Goal: Task Accomplishment & Management: Manage account settings

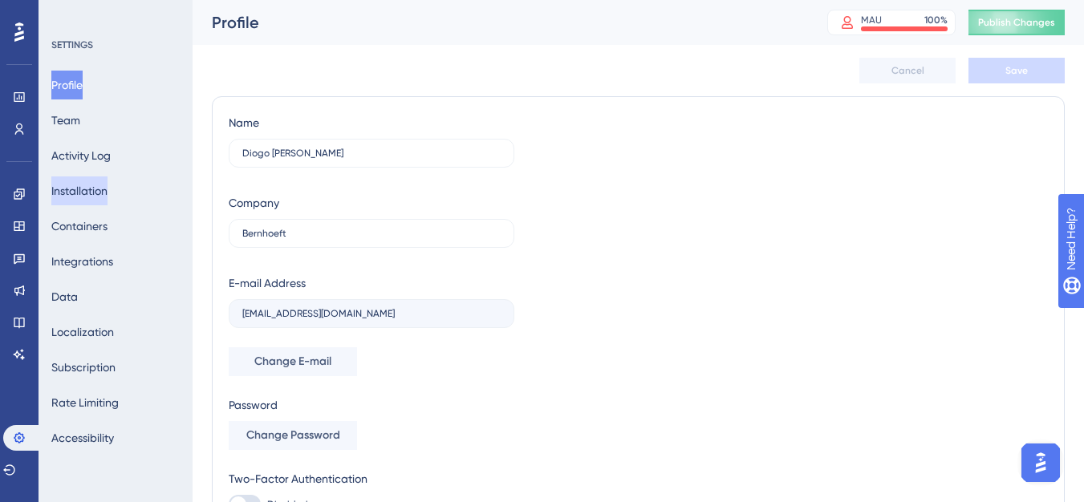
click at [88, 186] on button "Installation" at bounding box center [79, 190] width 56 height 29
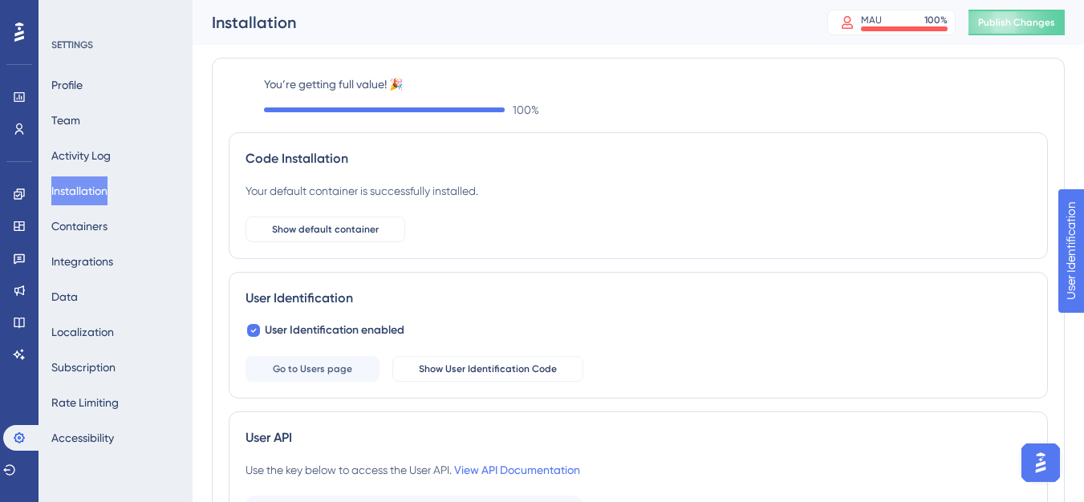
click at [88, 205] on div "Profile Team Activity Log Installation Containers Integrations Data Localizatio…" at bounding box center [116, 262] width 130 height 382
click at [105, 227] on button "Containers" at bounding box center [79, 226] width 56 height 29
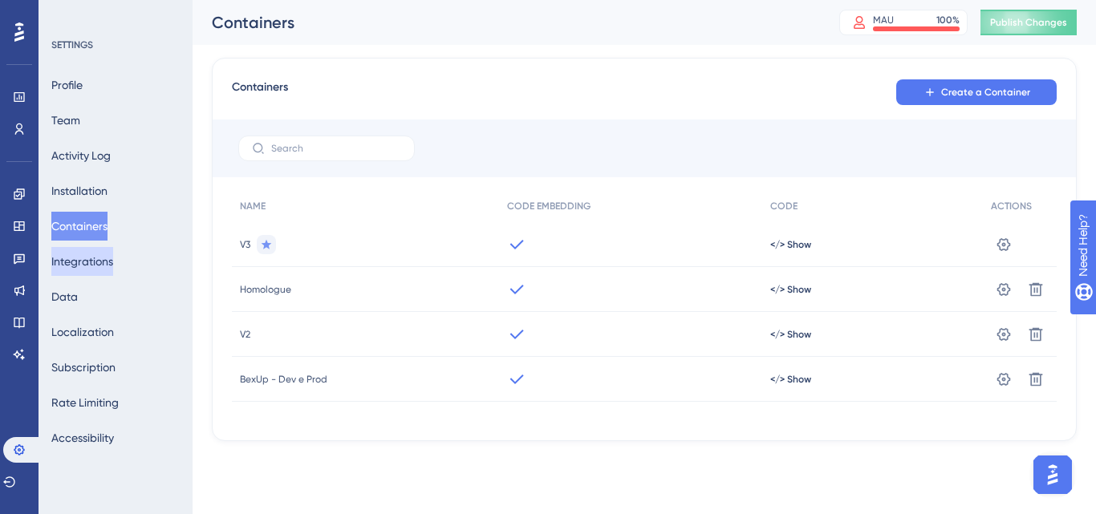
click at [85, 261] on button "Integrations" at bounding box center [82, 261] width 62 height 29
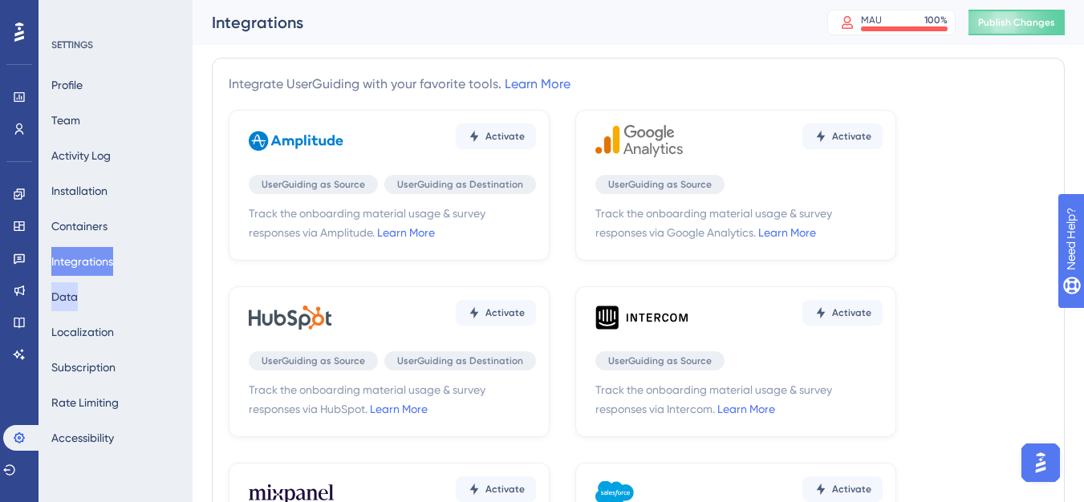
click at [62, 295] on button "Data" at bounding box center [64, 296] width 26 height 29
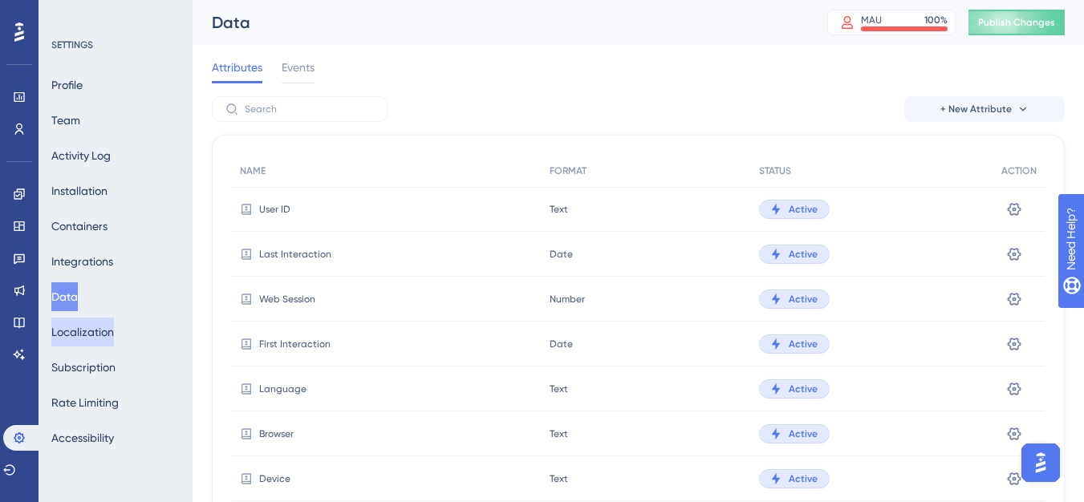
click at [80, 338] on button "Localization" at bounding box center [82, 332] width 63 height 29
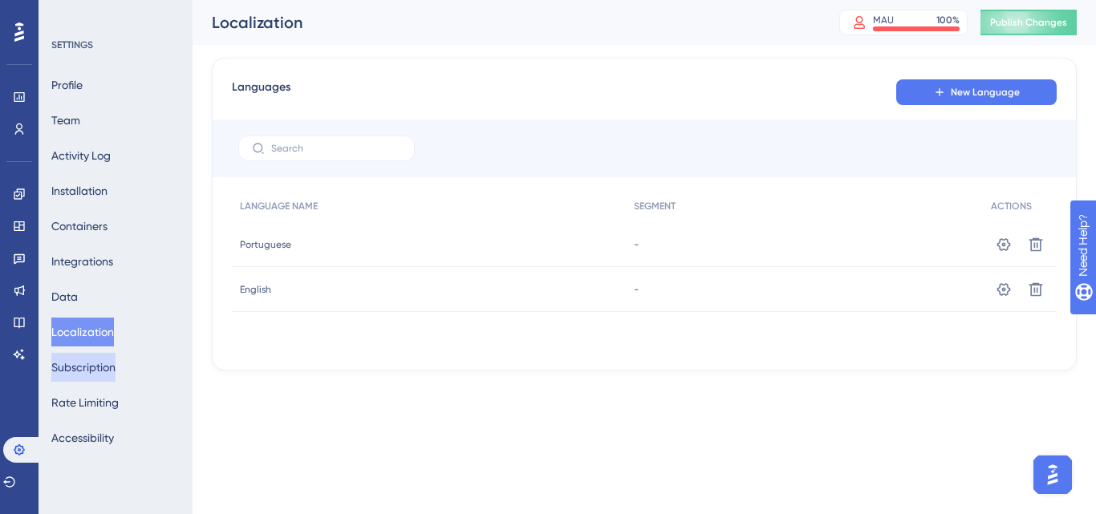
click at [85, 362] on button "Subscription" at bounding box center [83, 367] width 64 height 29
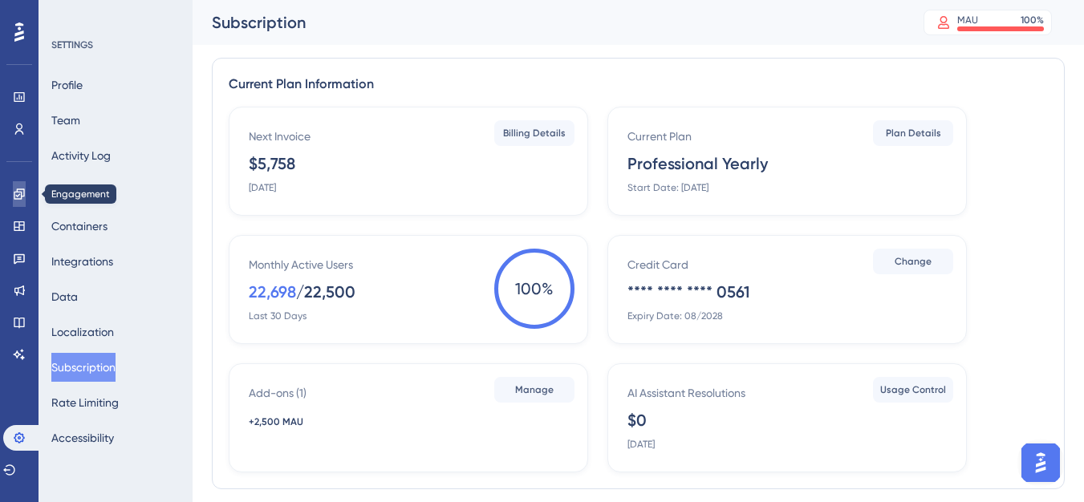
click at [13, 195] on icon at bounding box center [19, 194] width 13 height 13
